Goal: Information Seeking & Learning: Learn about a topic

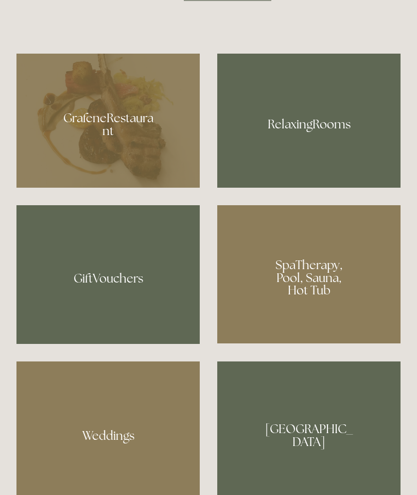
scroll to position [706, 0]
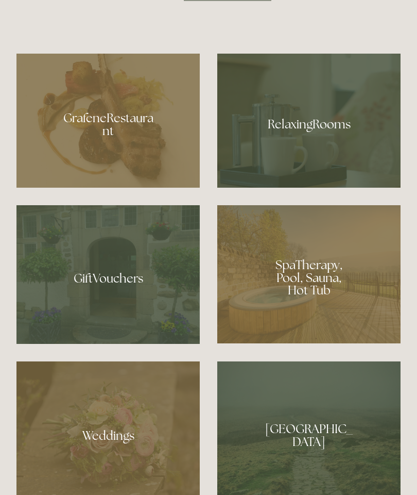
click at [342, 187] on div at bounding box center [308, 120] width 183 height 133
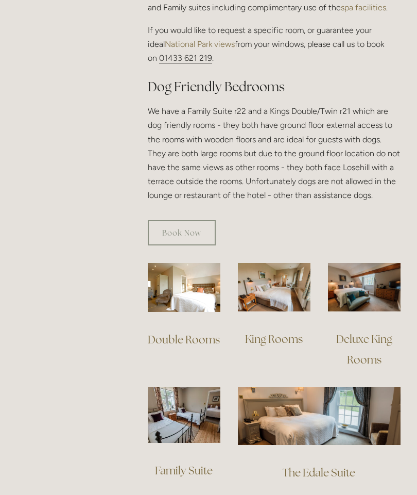
scroll to position [579, 0]
click at [375, 283] on img at bounding box center [364, 287] width 73 height 48
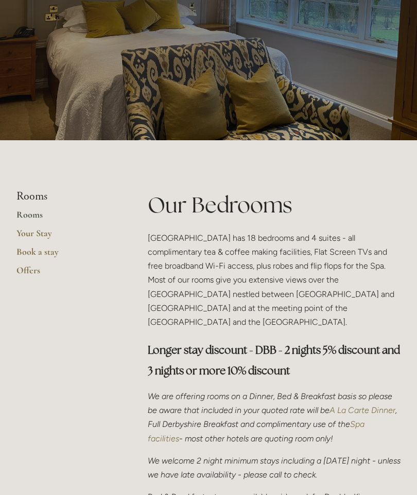
scroll to position [0, 0]
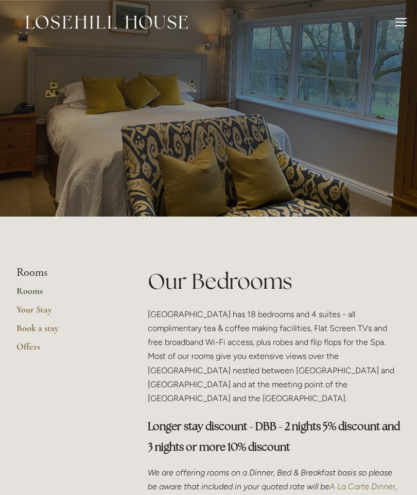
click at [397, 23] on div at bounding box center [401, 23] width 11 height 11
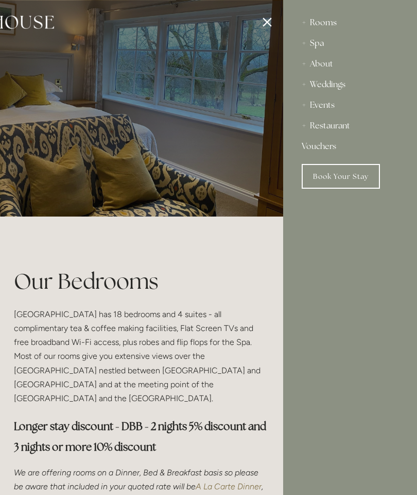
click at [263, 20] on div at bounding box center [74, 247] width 417 height 495
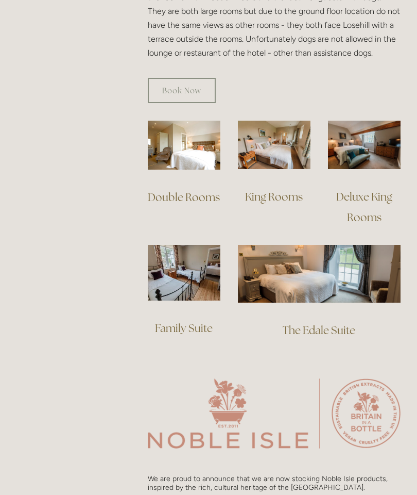
scroll to position [714, 0]
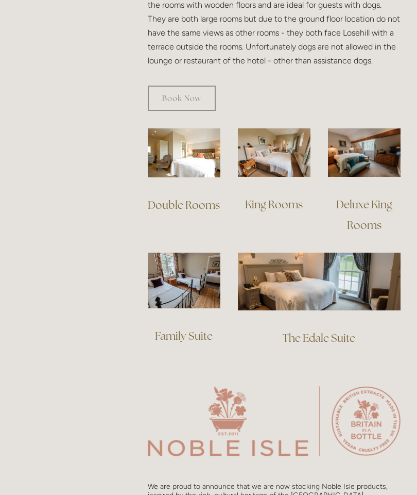
click at [325, 285] on img at bounding box center [319, 280] width 163 height 57
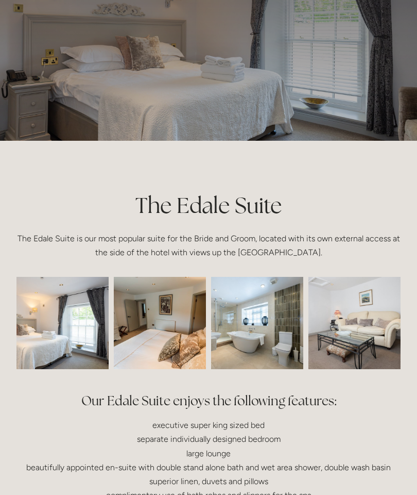
scroll to position [85, 0]
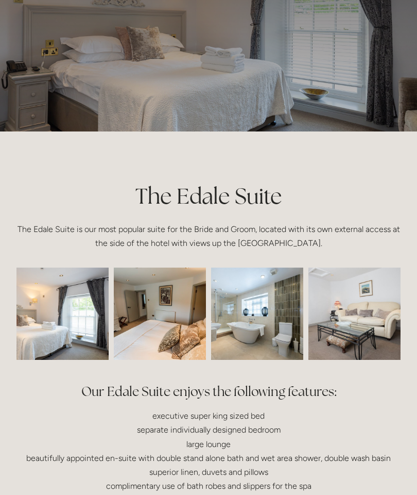
click at [78, 340] on img at bounding box center [44, 313] width 139 height 92
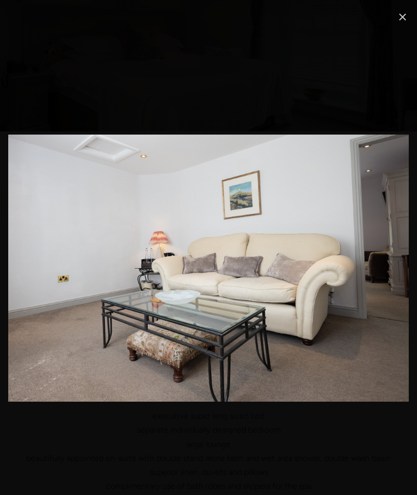
click at [397, 17] on link "Close" at bounding box center [403, 17] width 12 height 12
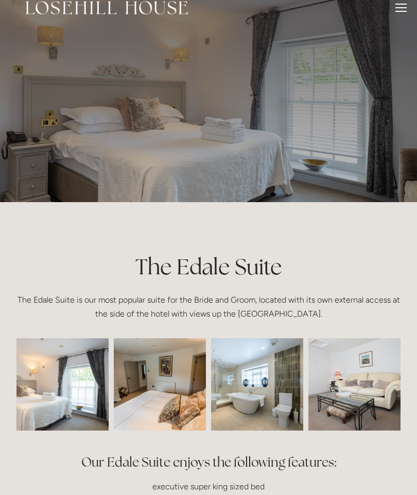
scroll to position [0, 0]
